Goal: Task Accomplishment & Management: Manage account settings

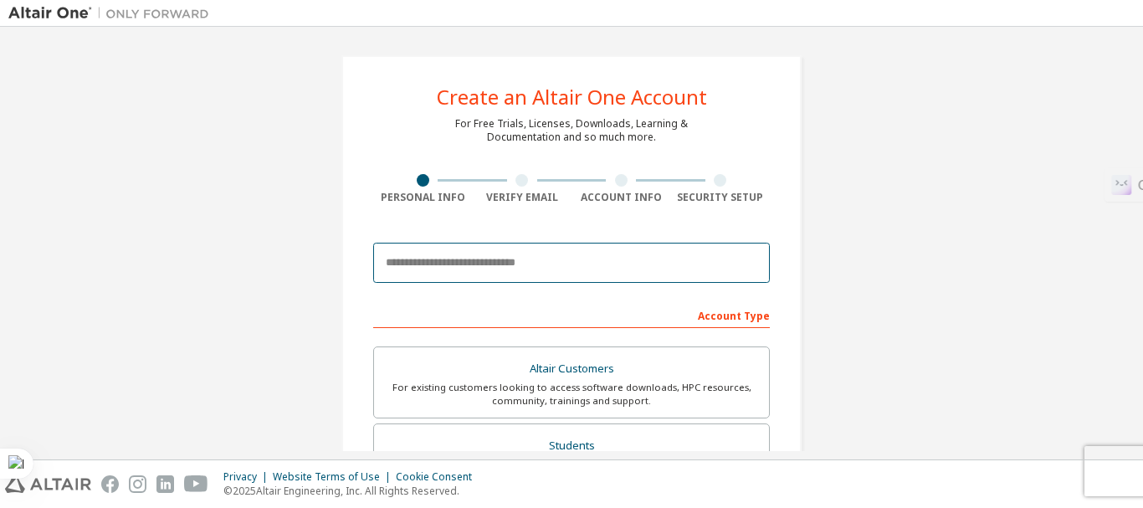
click at [612, 253] on input "email" at bounding box center [571, 263] width 397 height 40
type input "**********"
click at [553, 275] on input "**********" at bounding box center [571, 263] width 397 height 40
click at [549, 264] on input "**********" at bounding box center [571, 263] width 397 height 40
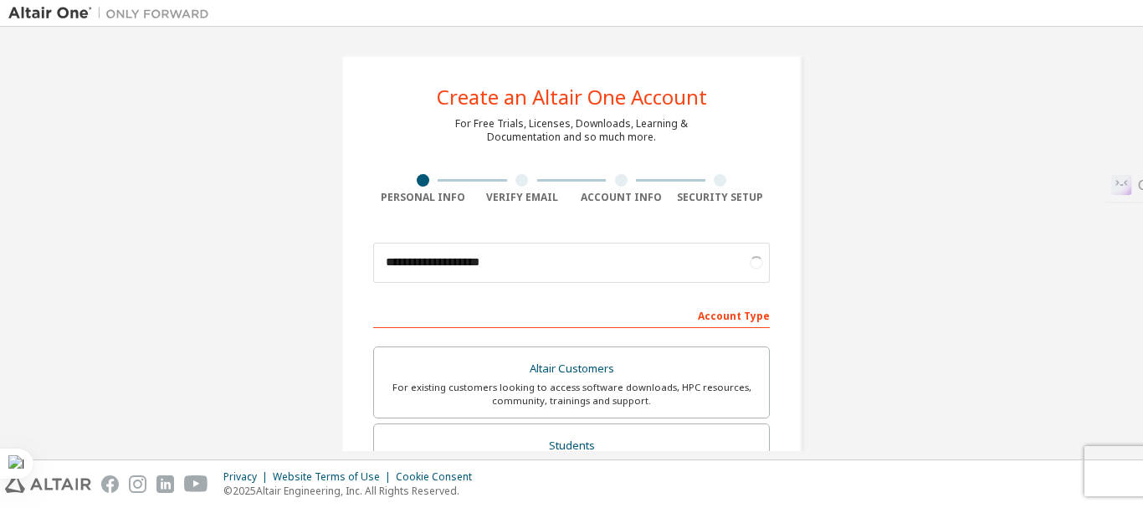
drag, startPoint x: 1137, startPoint y: 133, endPoint x: 1131, endPoint y: 146, distance: 14.6
click at [1131, 146] on div "**********" at bounding box center [571, 243] width 1143 height 433
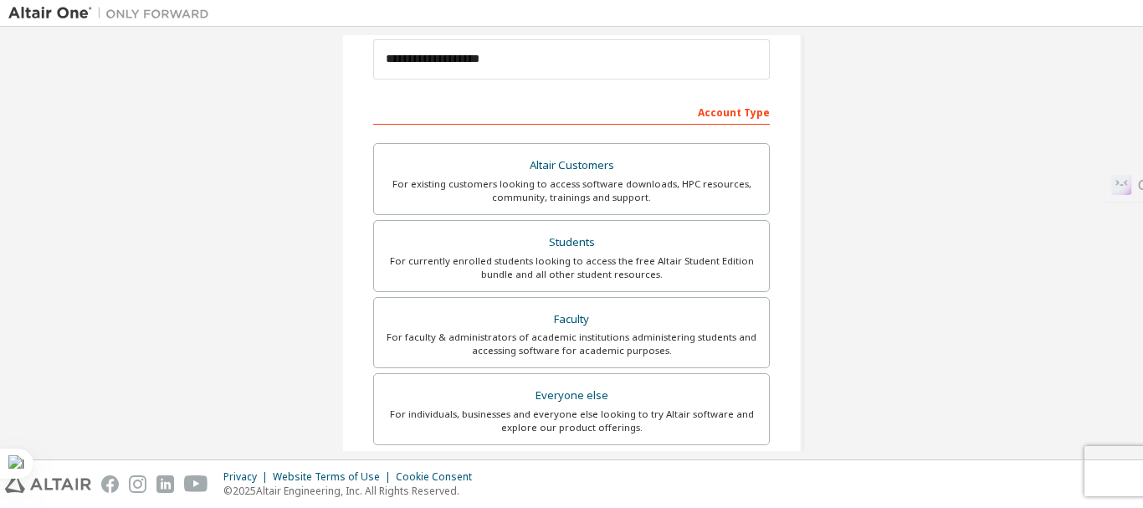
scroll to position [212, 0]
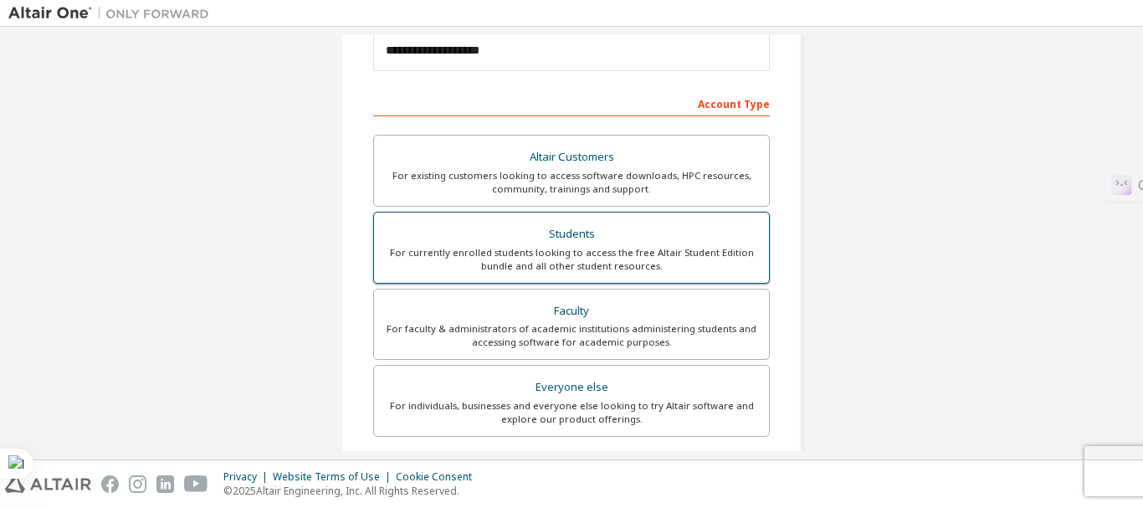
click at [702, 274] on label "Students For currently enrolled students looking to access the free Altair Stud…" at bounding box center [571, 248] width 397 height 72
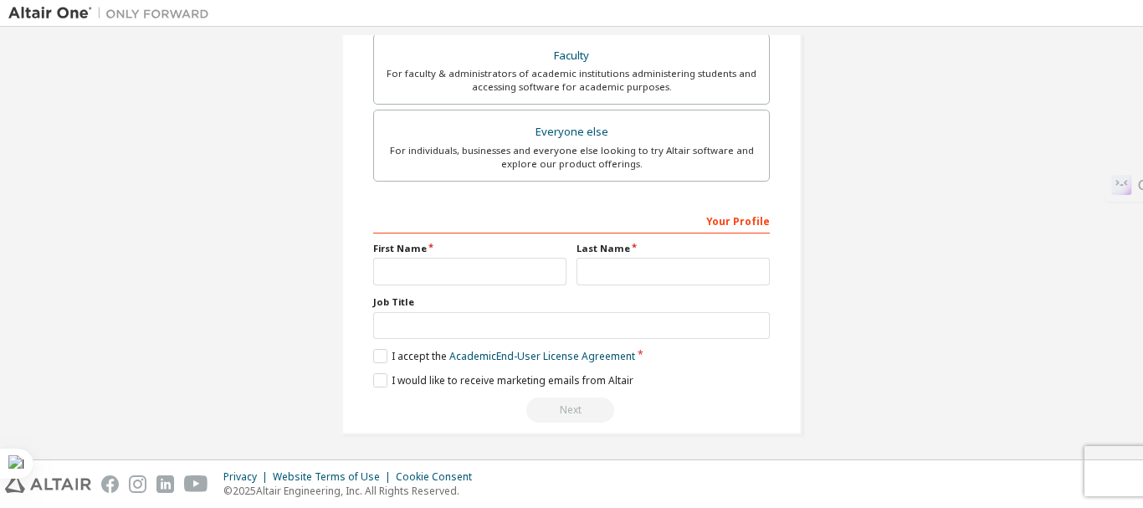
scroll to position [470, 0]
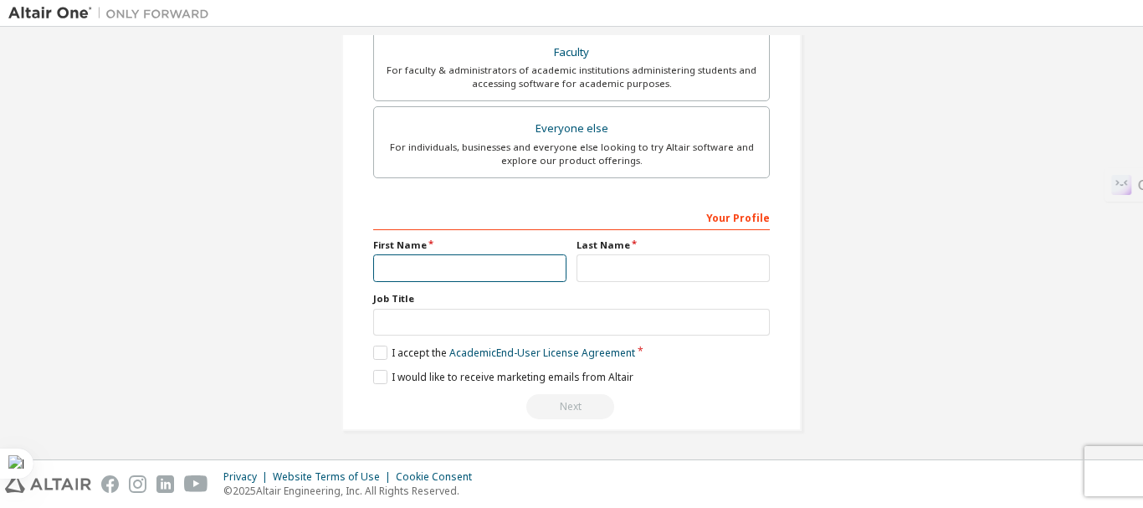
click at [473, 274] on input "text" at bounding box center [469, 268] width 193 height 28
type input "**********"
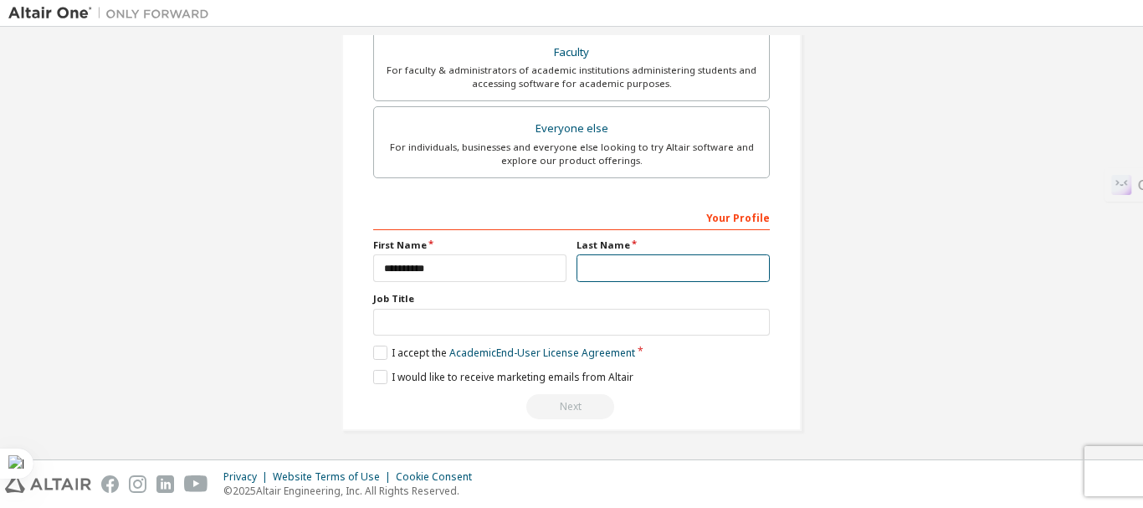
type input "********"
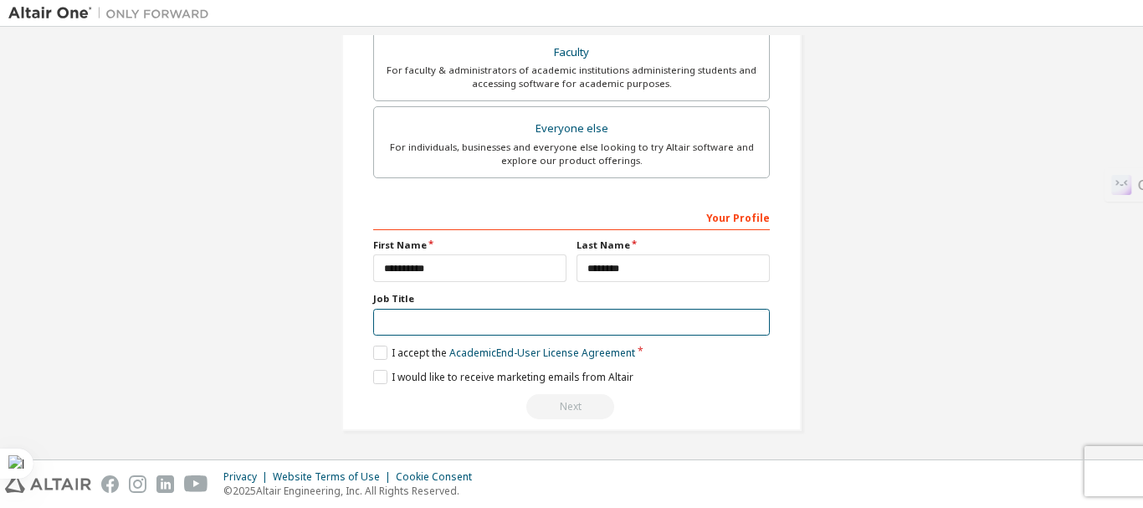
click at [452, 316] on input "text" at bounding box center [571, 323] width 397 height 28
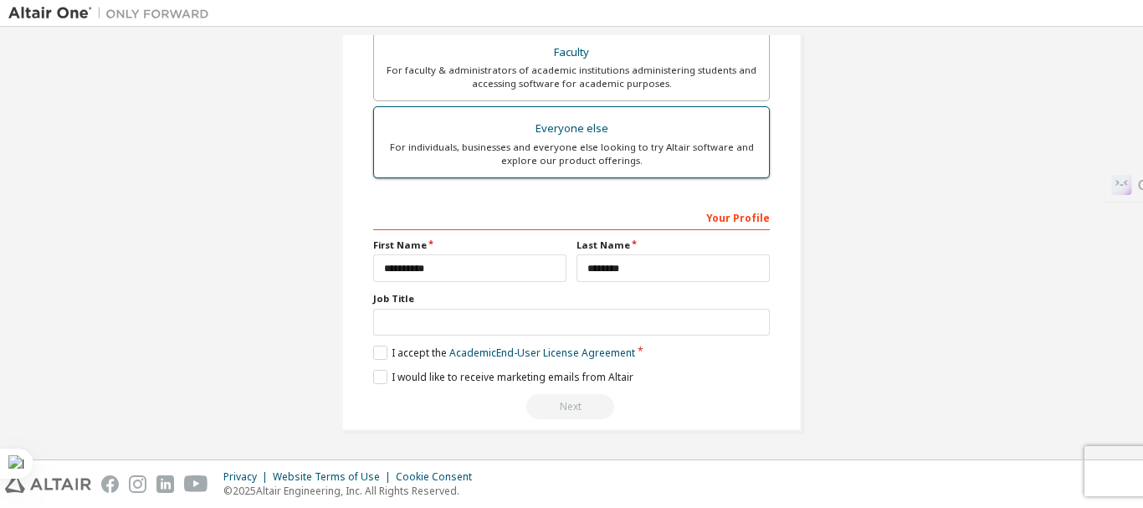
click at [452, 143] on div "For individuals, businesses and everyone else looking to try Altair software an…" at bounding box center [571, 154] width 375 height 27
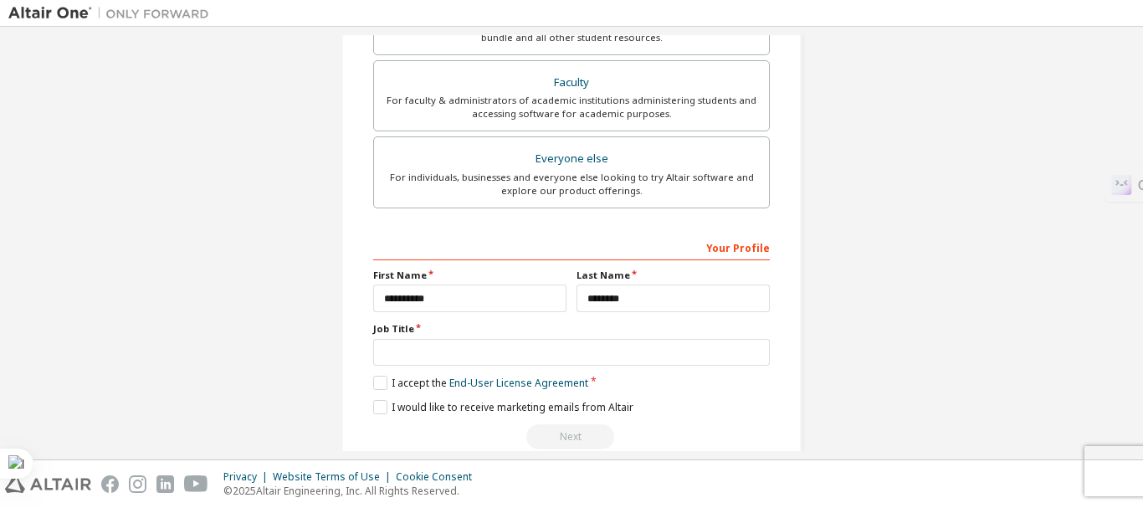
scroll to position [459, 0]
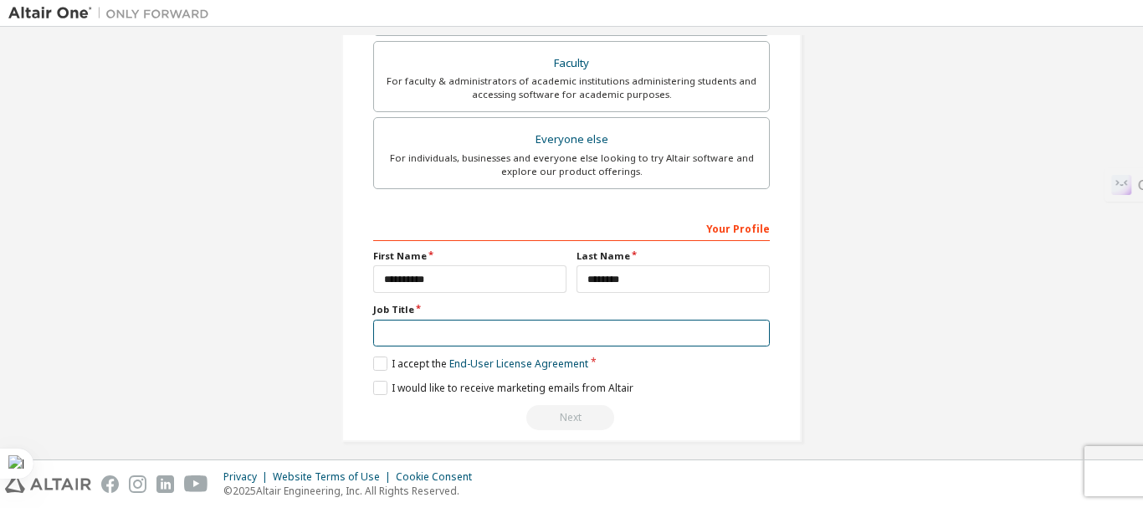
click at [391, 340] on input "text" at bounding box center [571, 334] width 397 height 28
type input "*******"
click at [380, 356] on label "I accept the End-User License Agreement" at bounding box center [480, 363] width 215 height 14
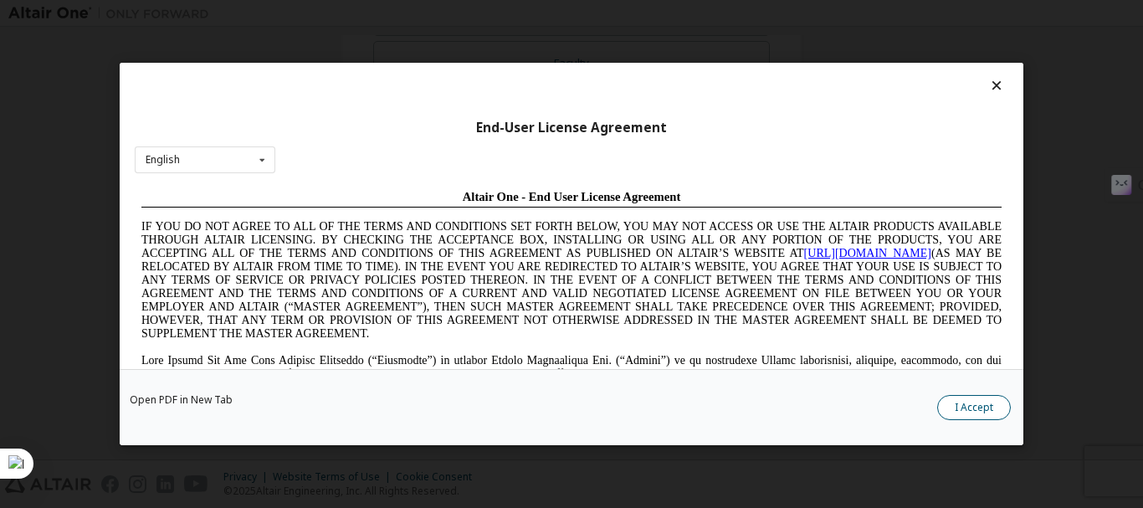
click at [959, 411] on button "I Accept" at bounding box center [974, 407] width 74 height 25
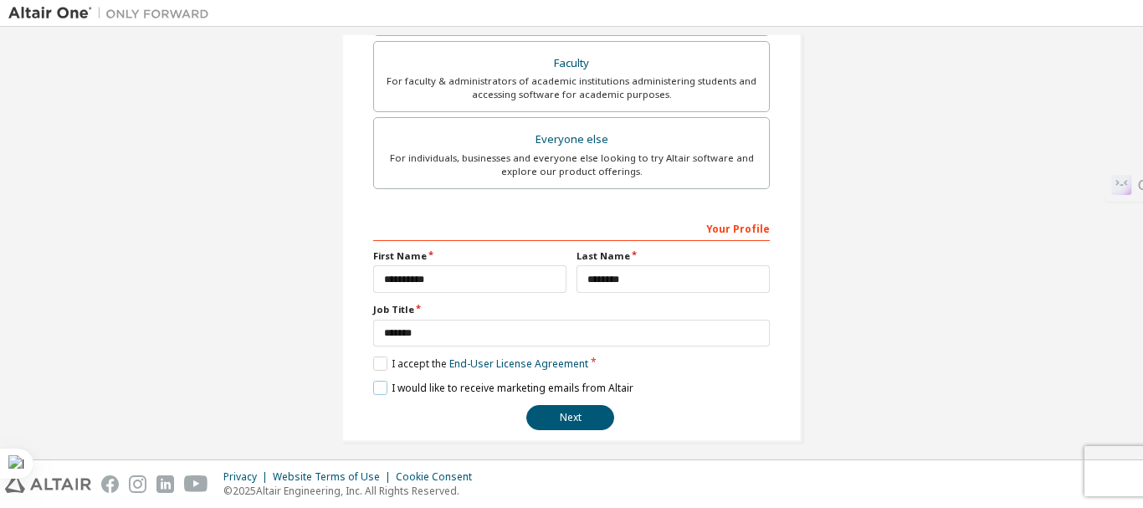
click at [375, 390] on label "I would like to receive marketing emails from Altair" at bounding box center [503, 388] width 260 height 14
click at [542, 417] on button "Next" at bounding box center [570, 417] width 88 height 25
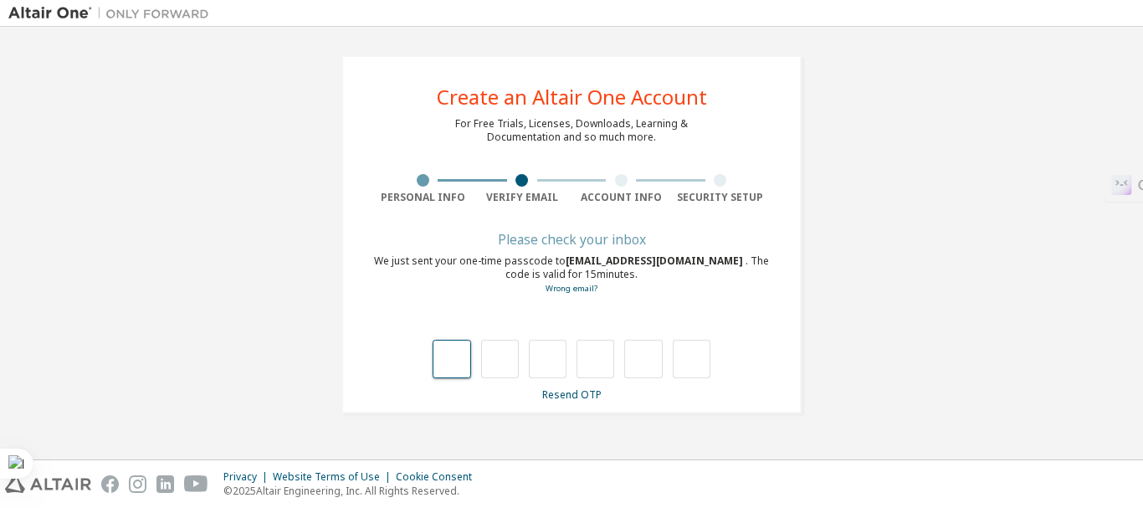
scroll to position [0, 0]
type input "*"
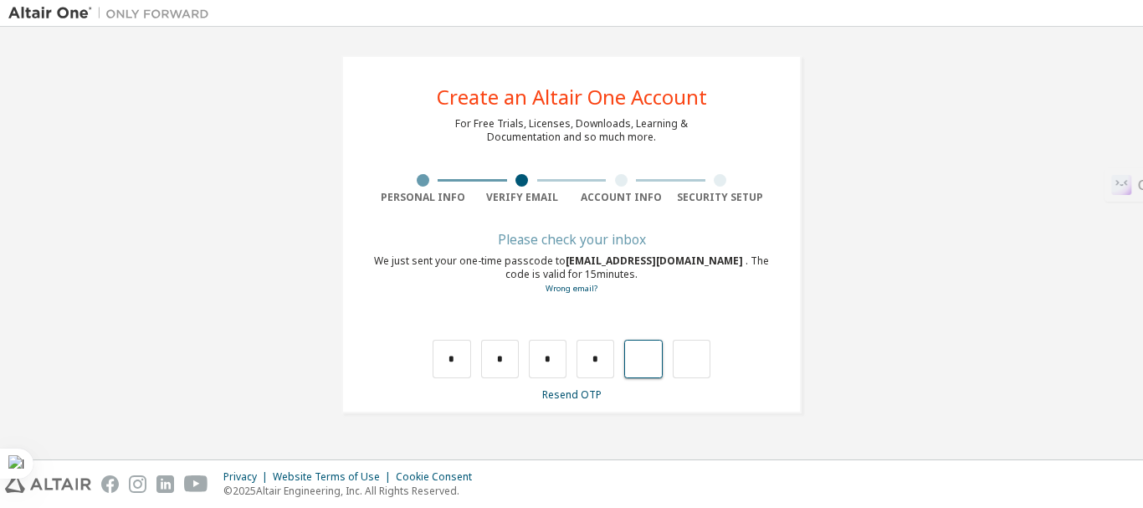
type input "*"
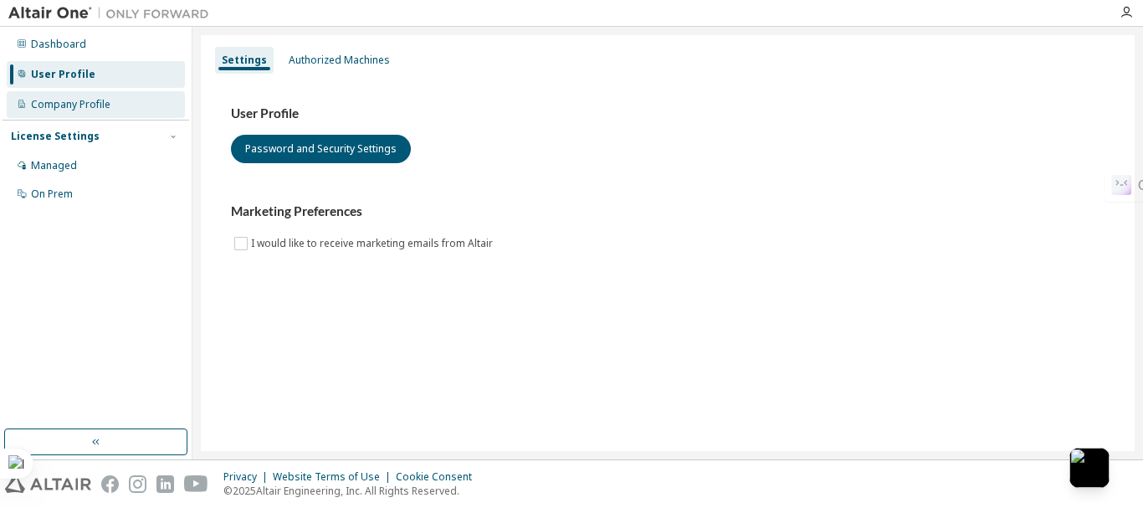
click at [59, 105] on div "Company Profile" at bounding box center [70, 104] width 79 height 13
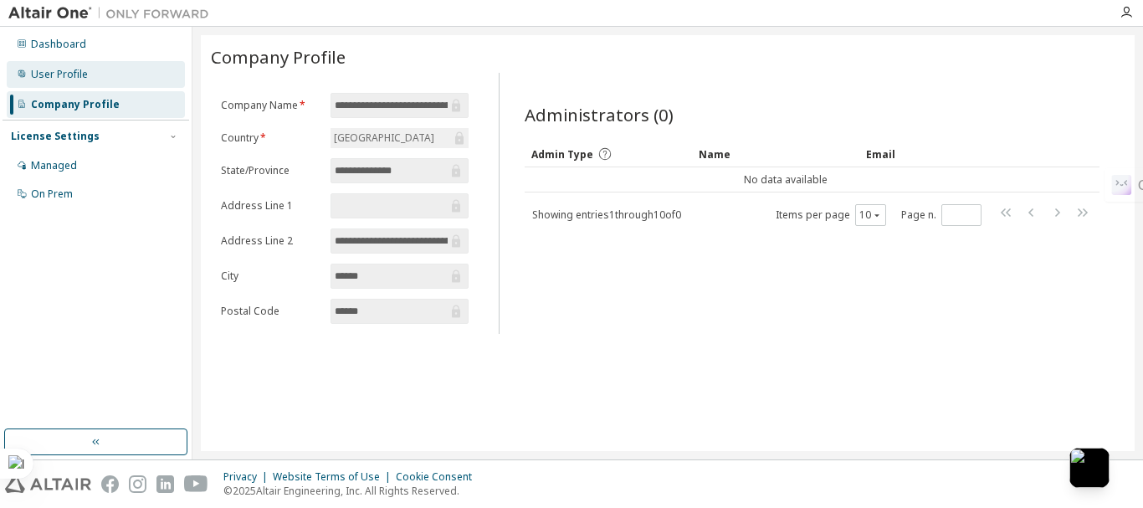
click at [89, 77] on div "User Profile" at bounding box center [96, 74] width 178 height 27
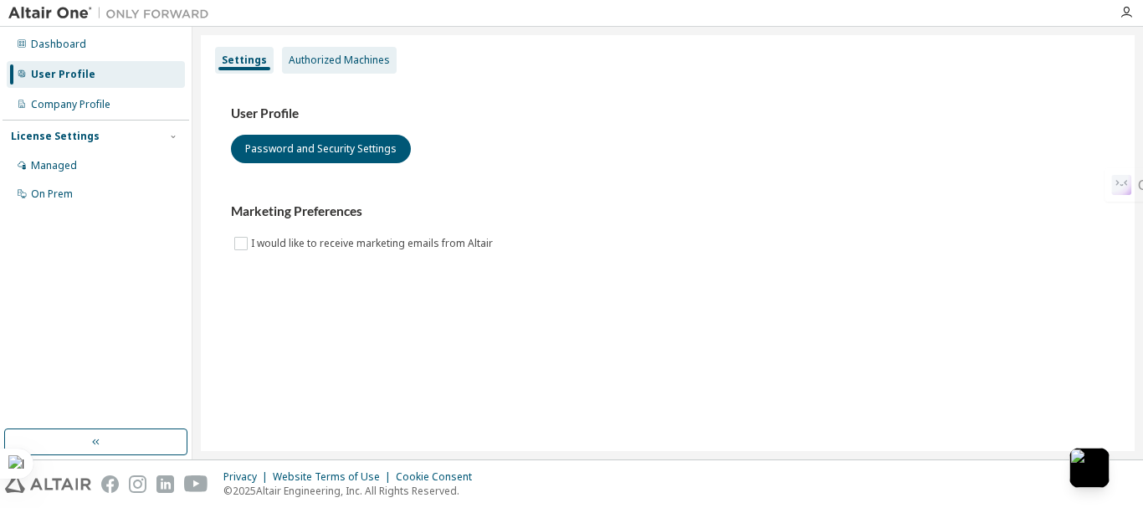
click at [349, 62] on div "Authorized Machines" at bounding box center [339, 60] width 101 height 13
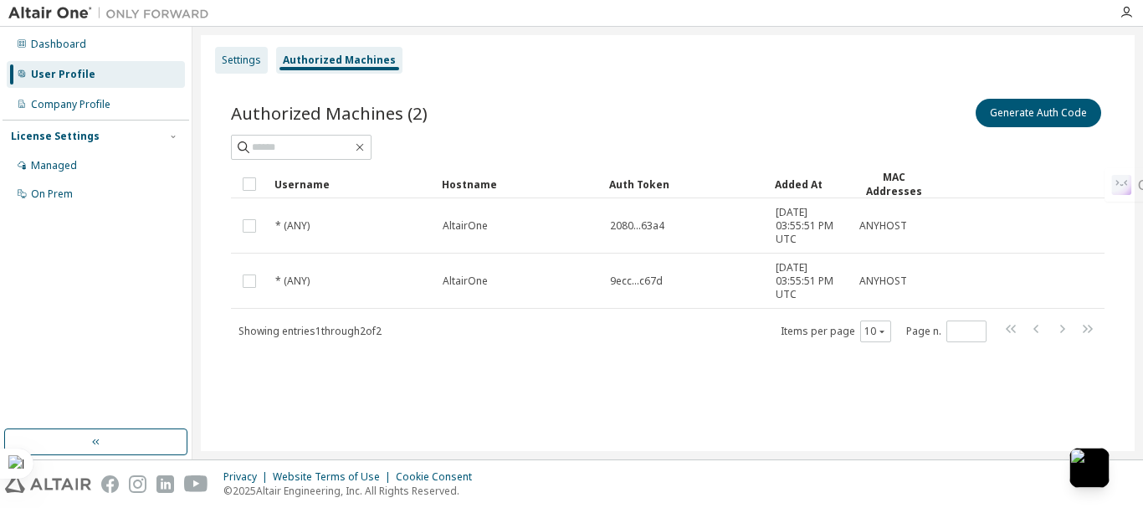
click at [252, 54] on div "Settings" at bounding box center [241, 60] width 39 height 13
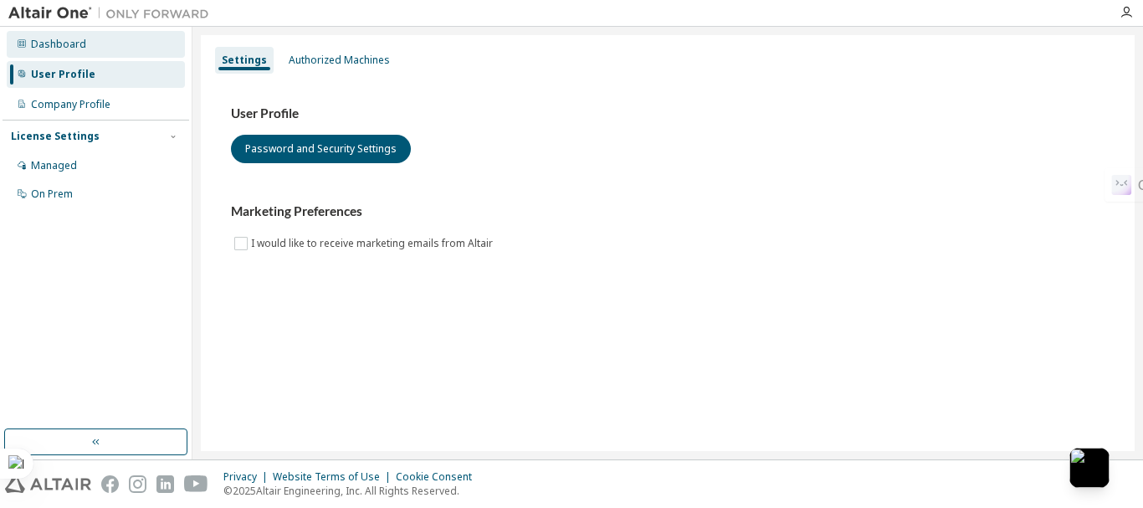
click at [63, 38] on div "Dashboard" at bounding box center [58, 44] width 55 height 13
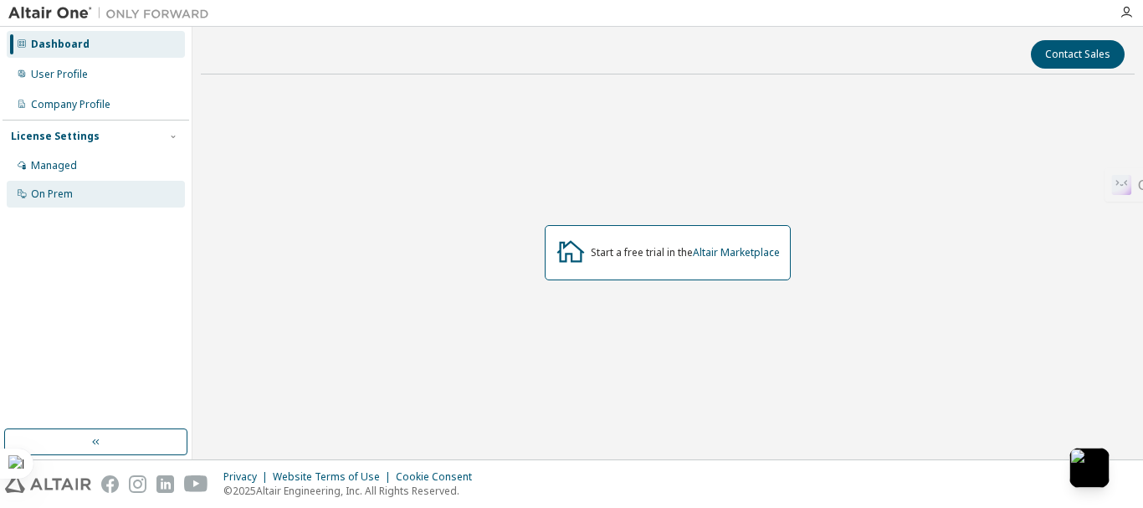
click at [83, 182] on div "On Prem" at bounding box center [96, 194] width 178 height 27
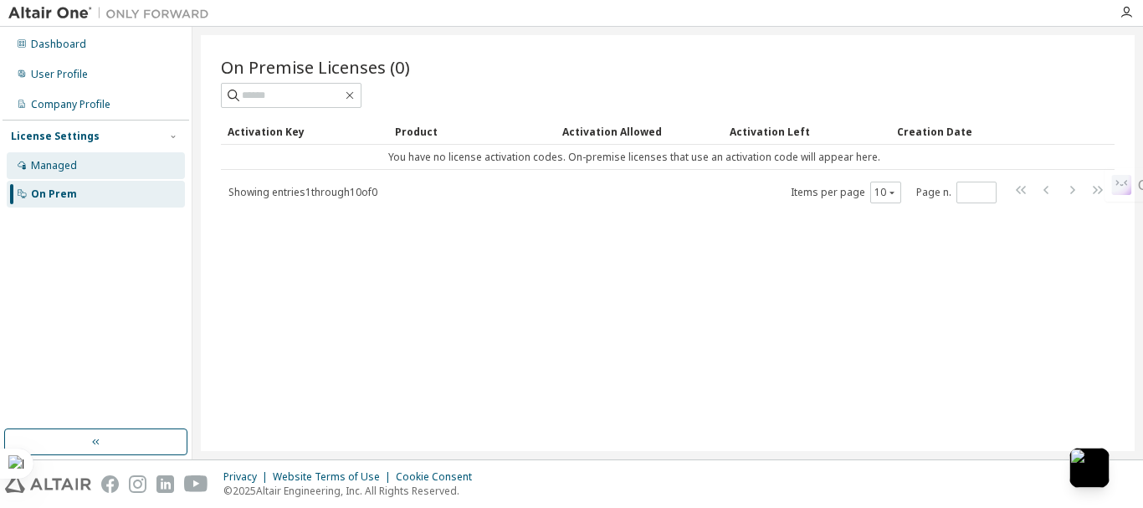
click at [69, 160] on div "Managed" at bounding box center [54, 165] width 46 height 13
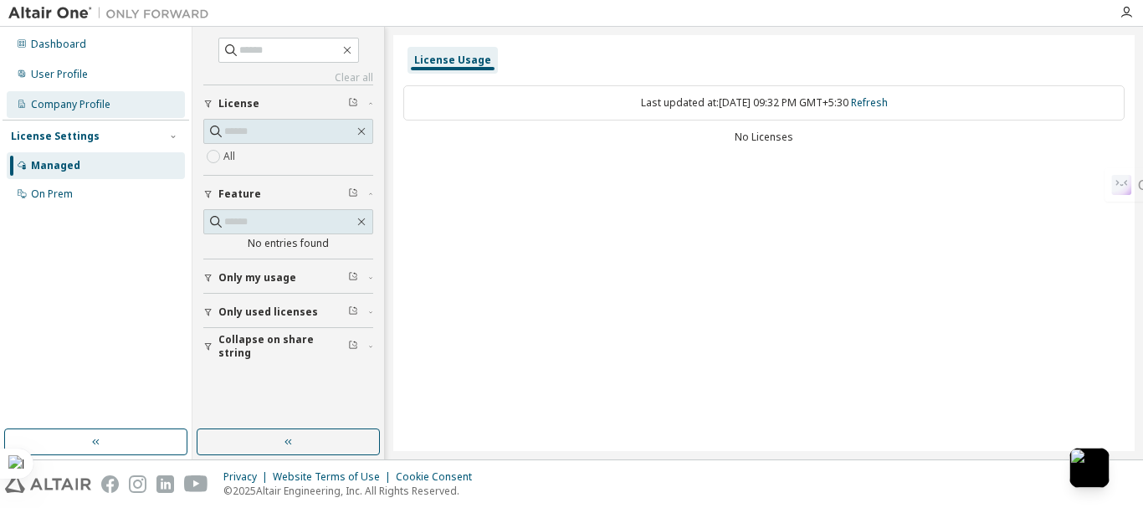
click at [96, 94] on div "Company Profile" at bounding box center [96, 104] width 178 height 27
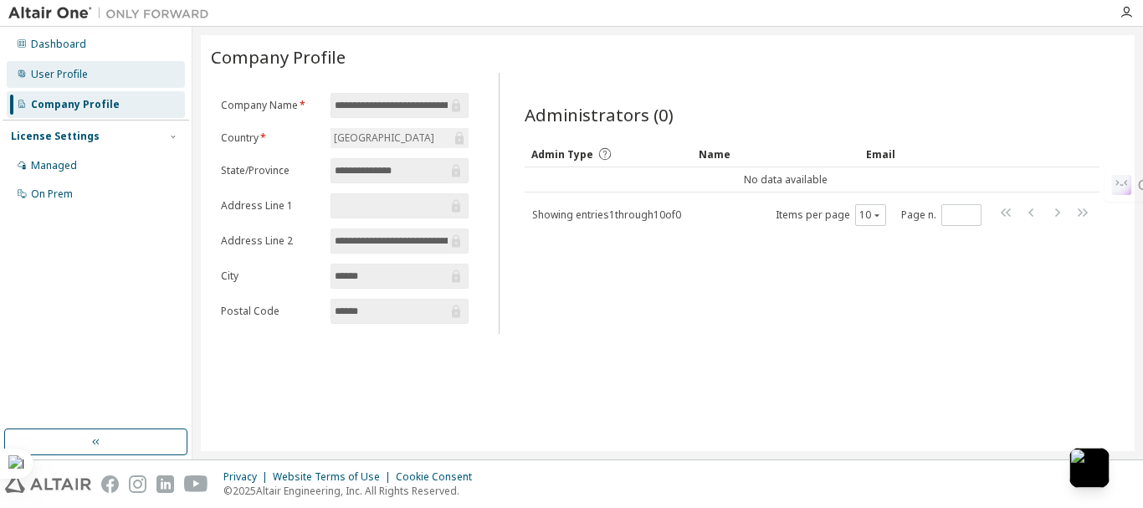
click at [87, 82] on div "User Profile" at bounding box center [96, 74] width 178 height 27
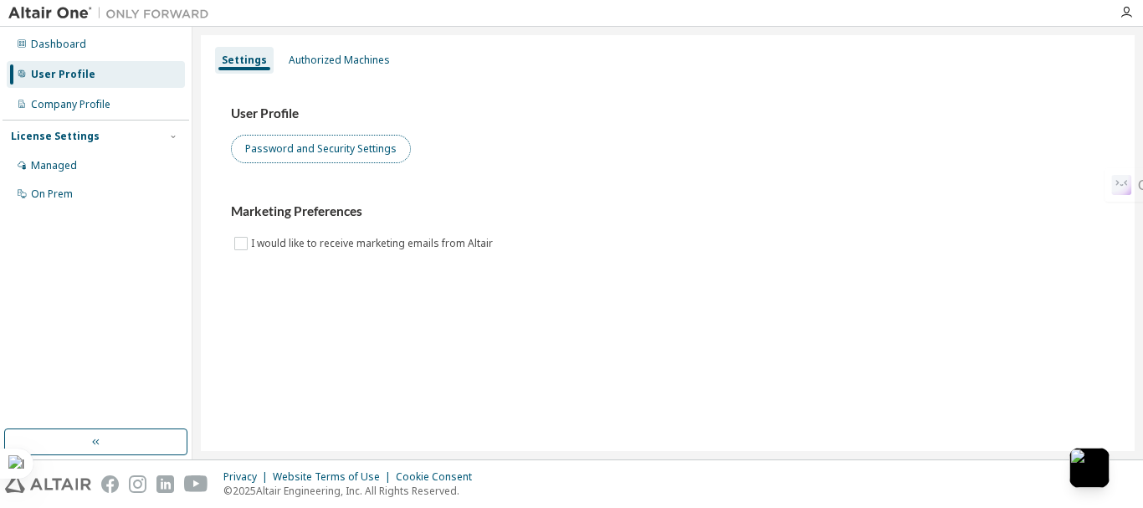
click at [296, 150] on button "Password and Security Settings" at bounding box center [321, 149] width 180 height 28
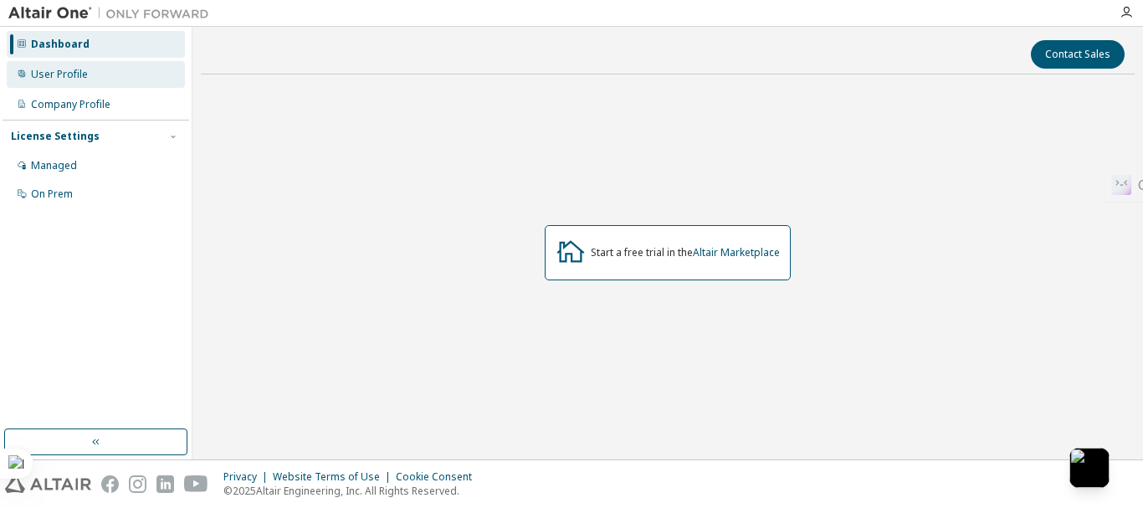
click at [100, 77] on div "User Profile" at bounding box center [96, 74] width 178 height 27
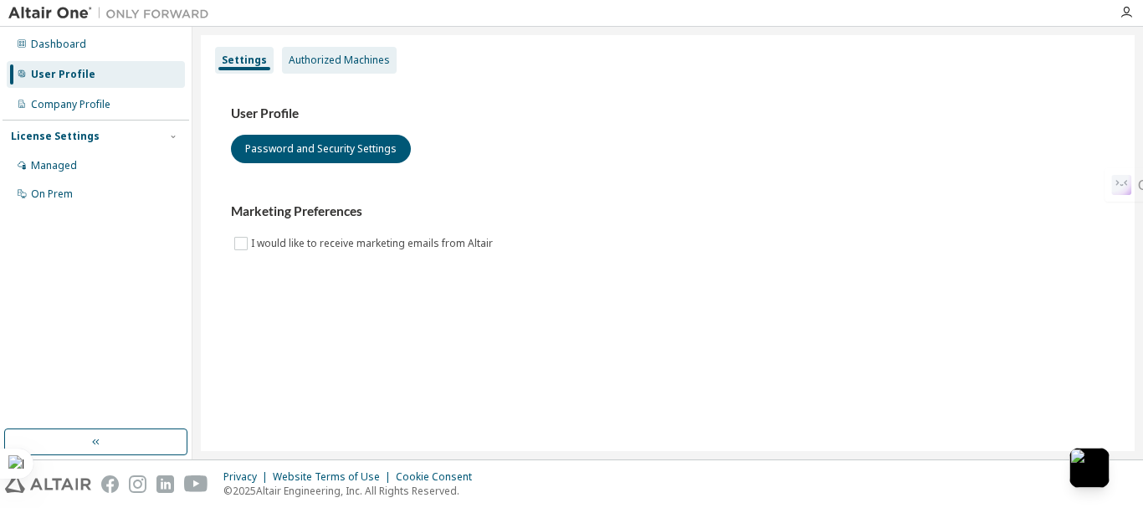
click at [314, 66] on div "Authorized Machines" at bounding box center [339, 60] width 101 height 13
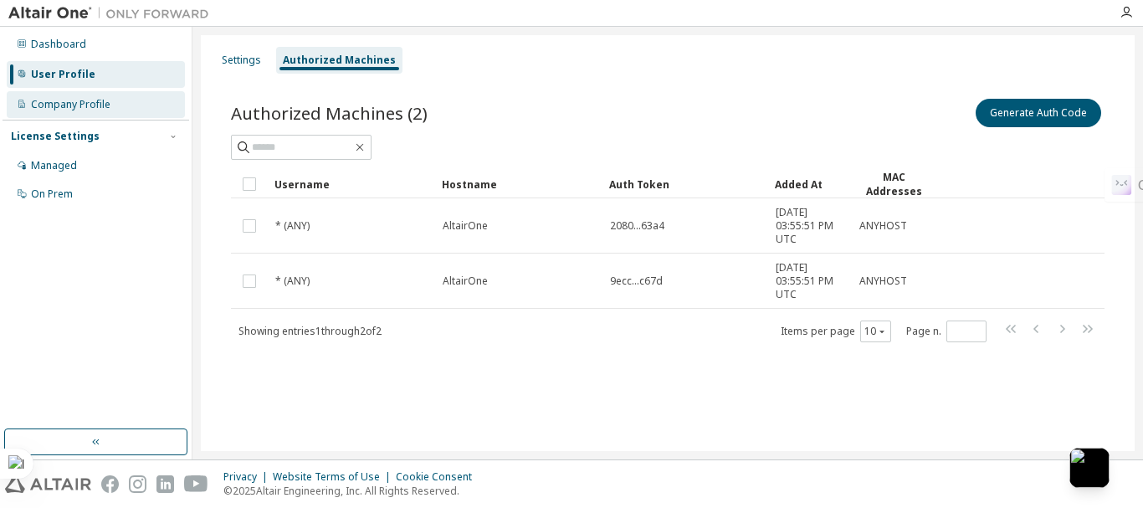
click at [126, 105] on div "Company Profile" at bounding box center [96, 104] width 178 height 27
